Goal: Book appointment/travel/reservation

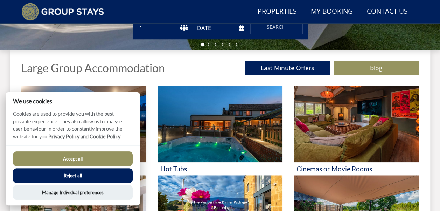
scroll to position [240, 0]
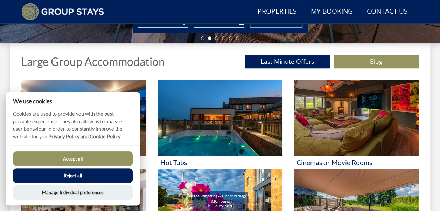
click at [74, 176] on button "Reject all" at bounding box center [73, 175] width 120 height 15
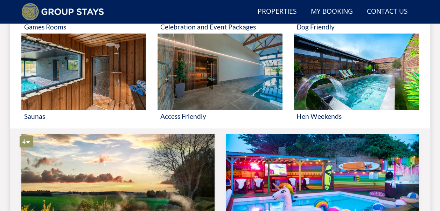
scroll to position [479, 0]
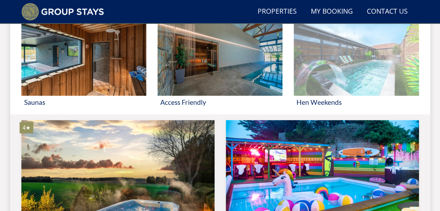
click at [349, 70] on img at bounding box center [356, 57] width 125 height 76
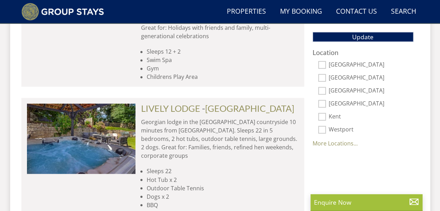
scroll to position [51, 0]
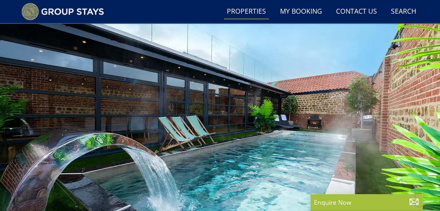
click at [245, 10] on link "Properties" at bounding box center [246, 12] width 45 height 16
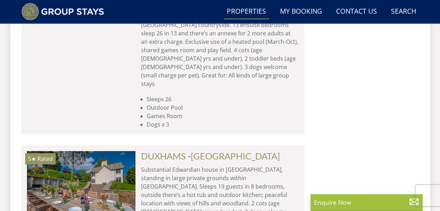
scroll to position [1339, 0]
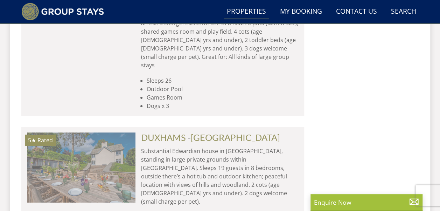
click at [99, 132] on img at bounding box center [81, 167] width 108 height 70
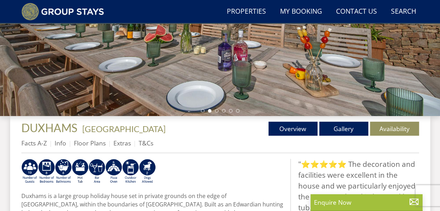
scroll to position [191, 0]
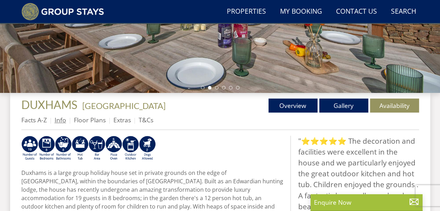
click at [60, 121] on link "Info" at bounding box center [61, 119] width 12 height 8
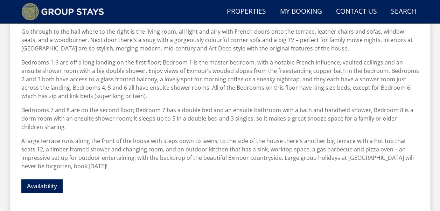
scroll to position [401, 0]
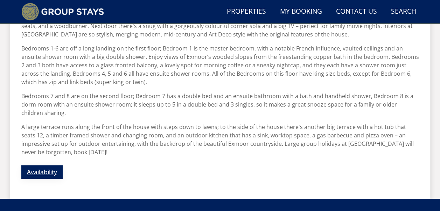
click at [38, 165] on link "Availability" at bounding box center [41, 172] width 41 height 14
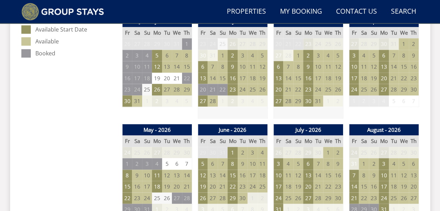
scroll to position [443, 0]
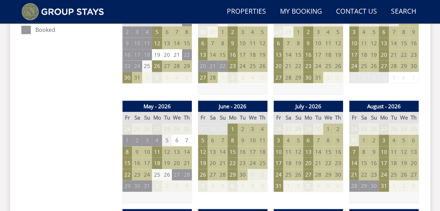
click at [166, 138] on td "5" at bounding box center [167, 140] width 10 height 12
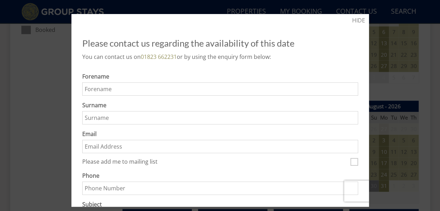
click at [411, 192] on div at bounding box center [220, 105] width 440 height 211
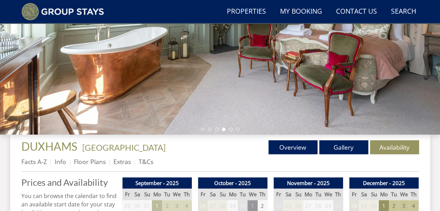
scroll to position [182, 0]
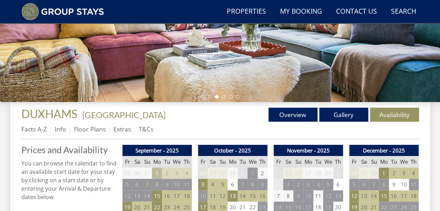
scroll to position [401, 0]
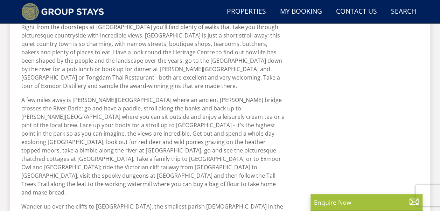
scroll to position [191, 0]
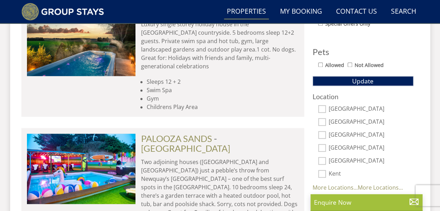
scroll to position [441, 0]
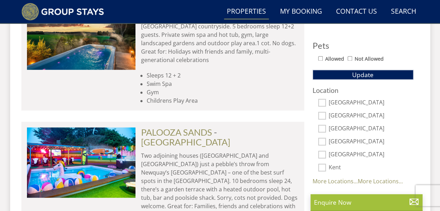
click at [321, 99] on input "[GEOGRAPHIC_DATA]" at bounding box center [322, 103] width 8 height 8
checkbox input "true"
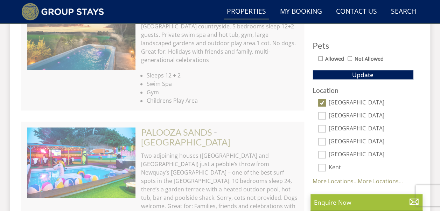
click at [321, 127] on input "[GEOGRAPHIC_DATA]" at bounding box center [322, 129] width 8 height 8
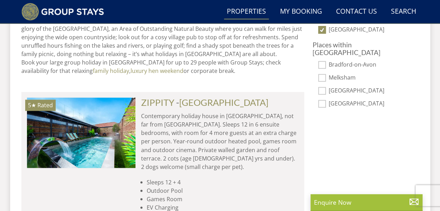
scroll to position [546, 0]
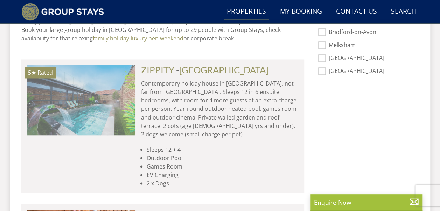
click at [100, 101] on img at bounding box center [81, 100] width 108 height 70
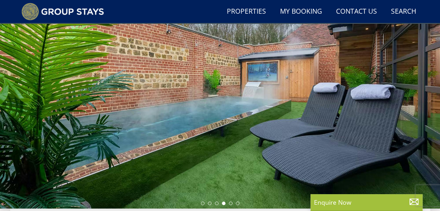
scroll to position [90, 0]
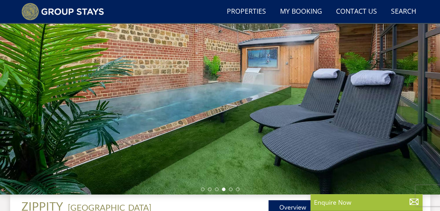
click at [416, 93] on div at bounding box center [220, 71] width 440 height 245
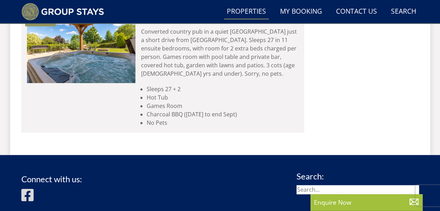
scroll to position [1653, 0]
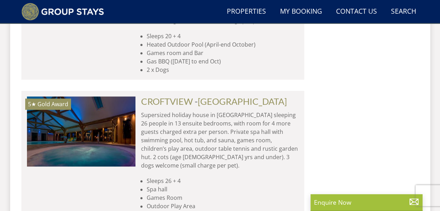
scroll to position [51, 0]
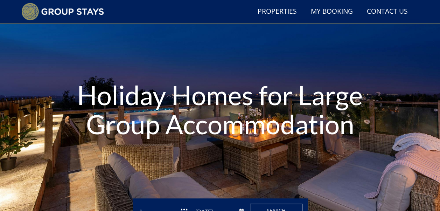
scroll to position [479, 0]
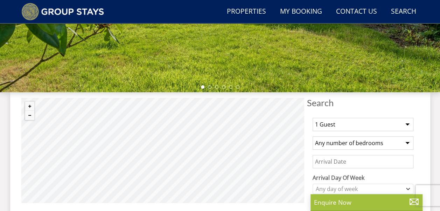
scroll to position [198, 0]
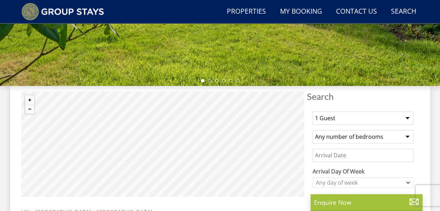
click at [406, 118] on select "1 Guest 2 Guests 3 Guests 4 Guests 5 Guests 6 Guests 7 Guests 8 Guests 9 Guests…" at bounding box center [362, 117] width 101 height 13
select select "16"
click at [312, 111] on select "1 Guest 2 Guests 3 Guests 4 Guests 5 Guests 6 Guests 7 Guests 8 Guests 9 Guests…" at bounding box center [362, 117] width 101 height 13
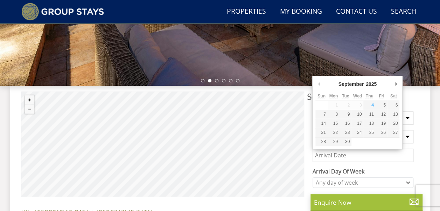
click at [337, 153] on input "Date" at bounding box center [362, 154] width 101 height 13
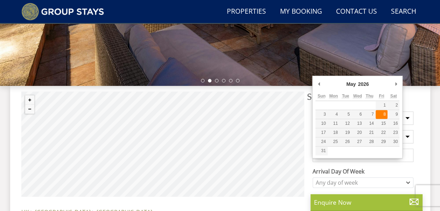
type input "08/05/2026"
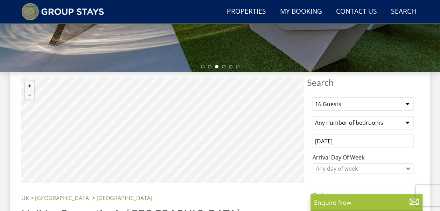
scroll to position [273, 0]
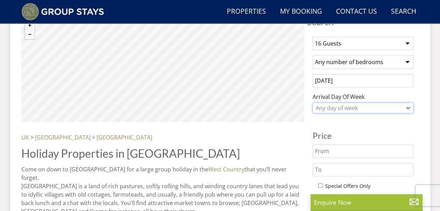
click at [409, 108] on icon "Combobox" at bounding box center [408, 108] width 4 height 4
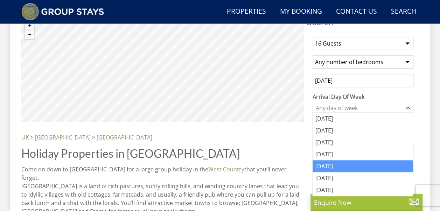
click at [401, 161] on div "[DATE]" at bounding box center [362, 166] width 100 height 12
click at [390, 169] on div "[DATE]" at bounding box center [362, 166] width 100 height 12
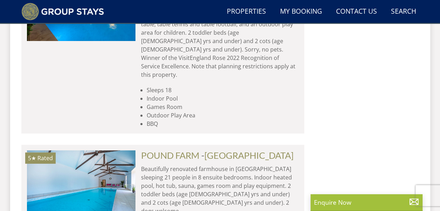
scroll to position [2642, 0]
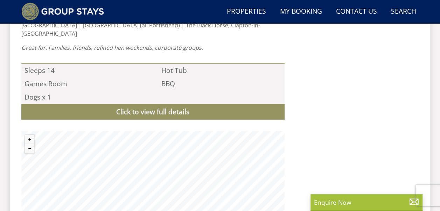
scroll to position [714, 0]
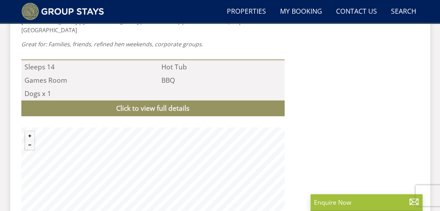
select select "16"
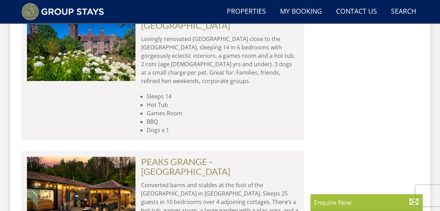
scroll to position [2908, 0]
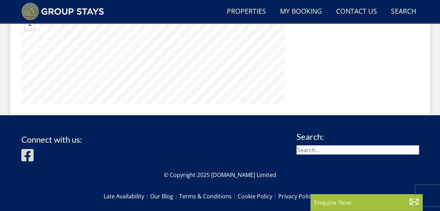
scroll to position [832, 0]
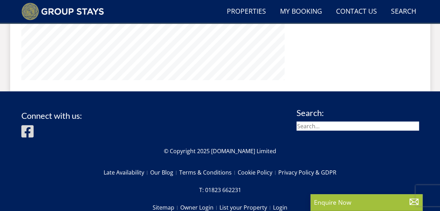
select select "16"
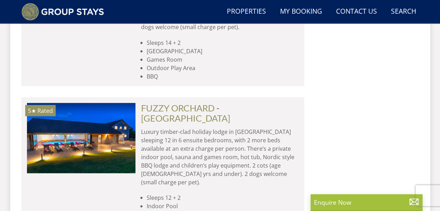
scroll to position [3305, 0]
